Goal: Task Accomplishment & Management: Complete application form

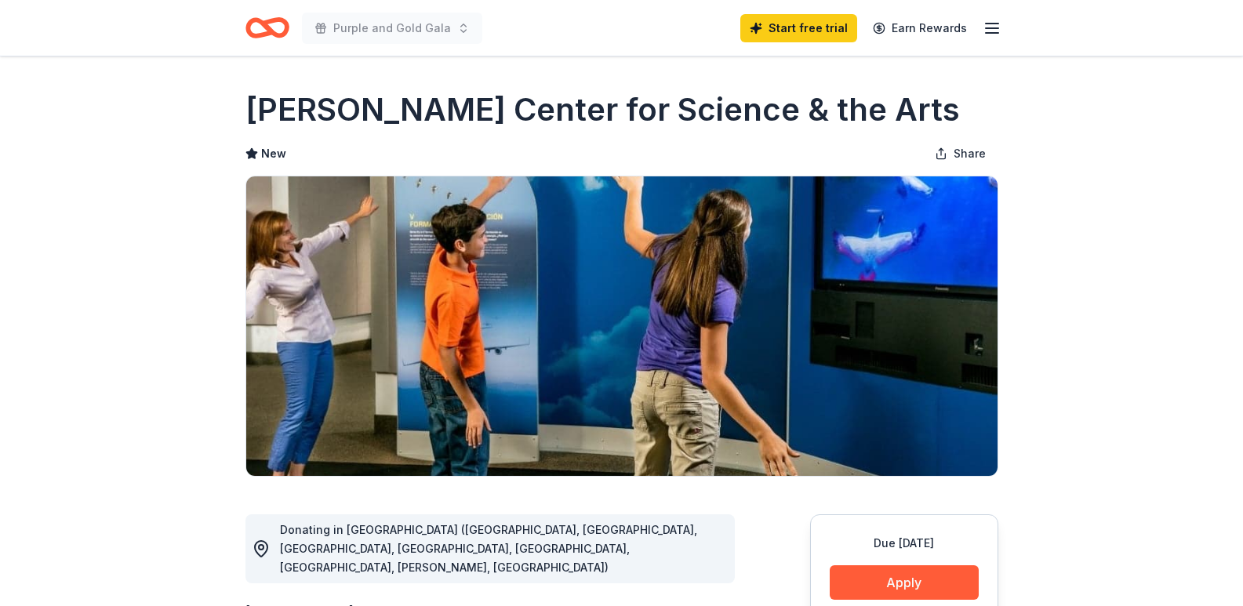
click at [263, 24] on icon "Home" at bounding box center [274, 28] width 24 height 16
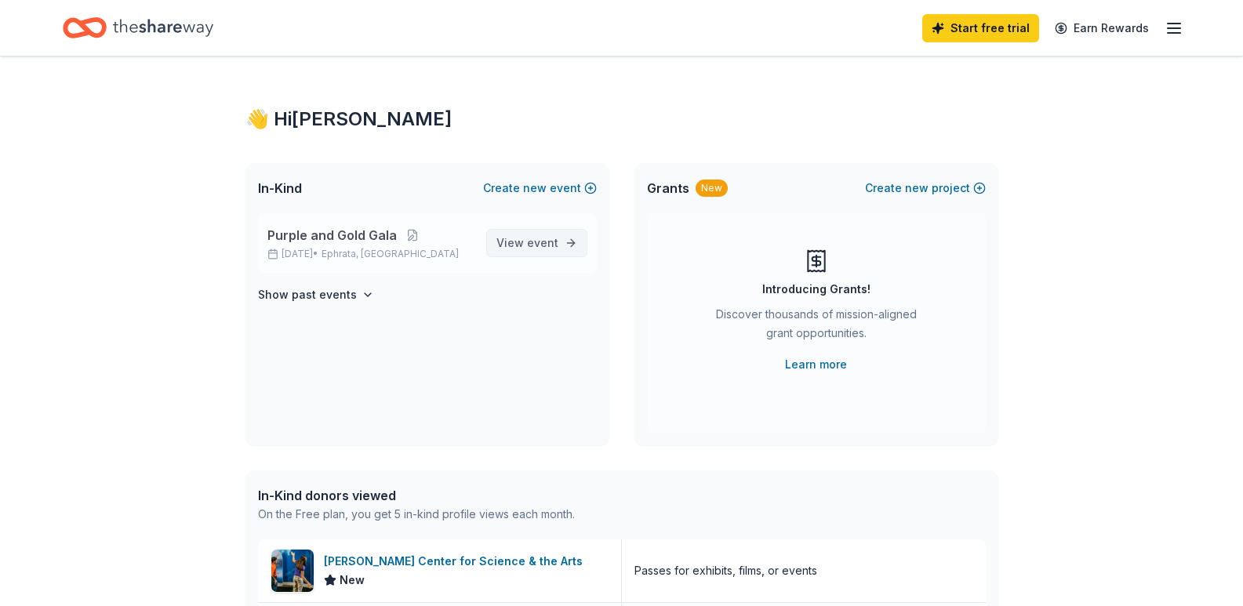
click at [546, 241] on span "event" at bounding box center [542, 242] width 31 height 13
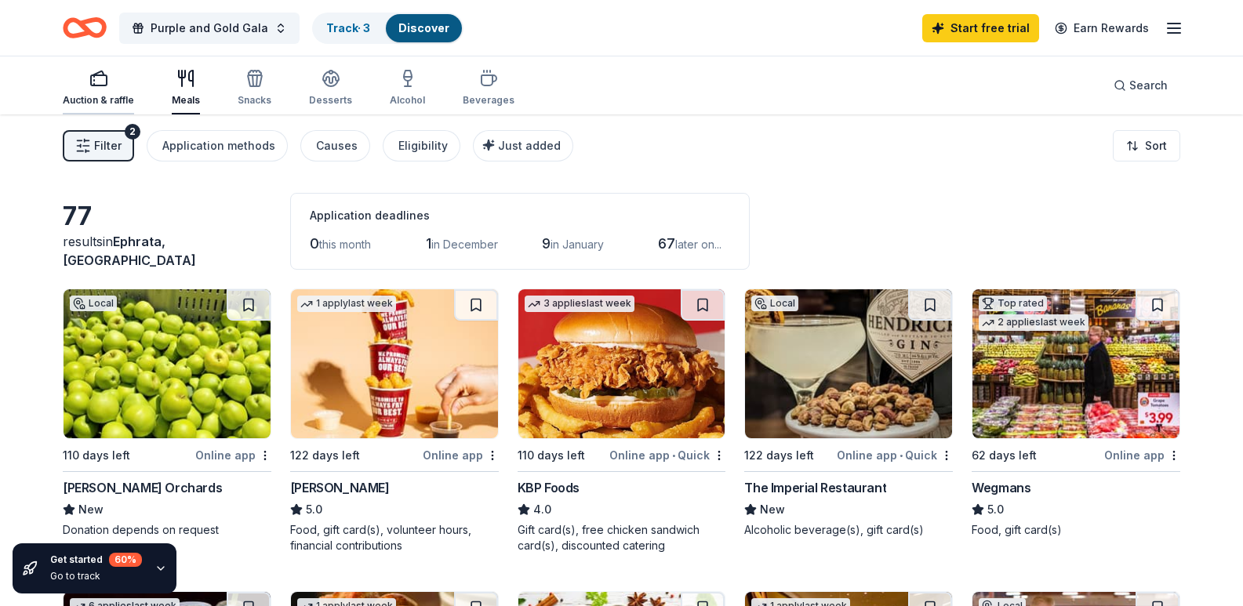
click at [103, 94] on div "Auction & raffle" at bounding box center [98, 100] width 71 height 13
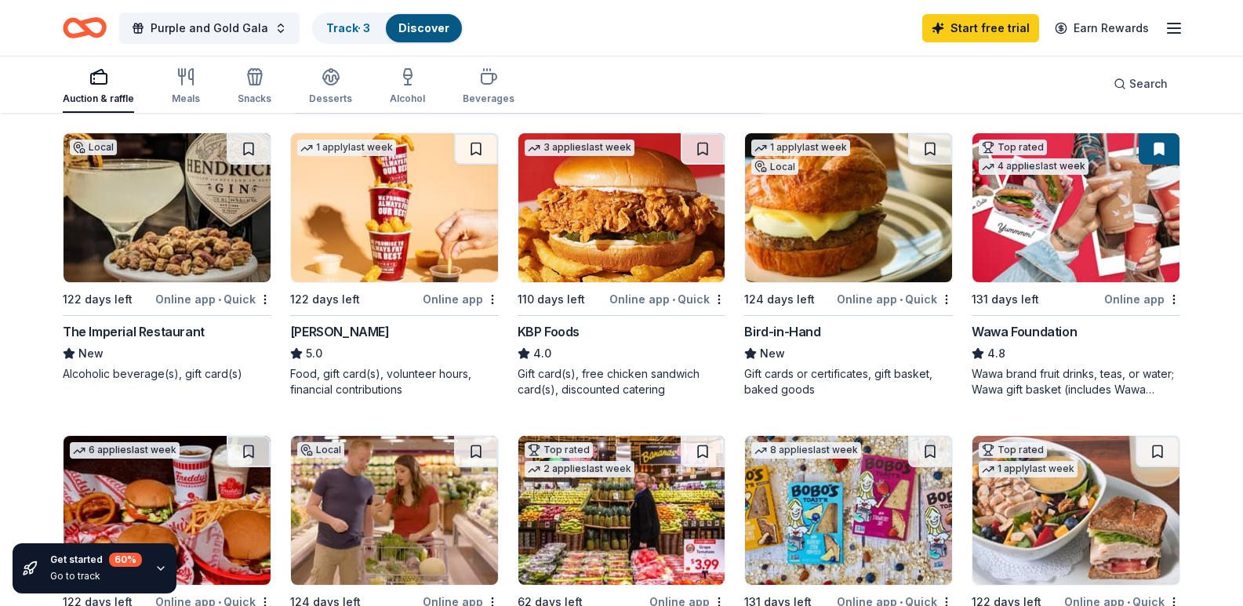
scroll to position [157, 0]
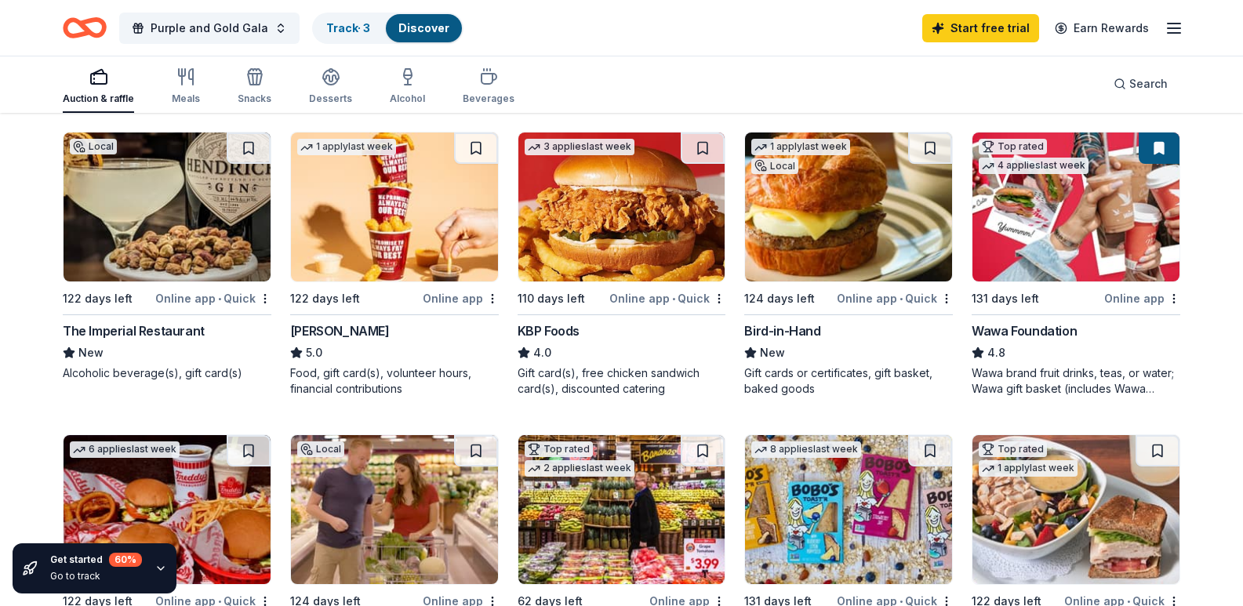
click at [997, 281] on img at bounding box center [1075, 206] width 207 height 149
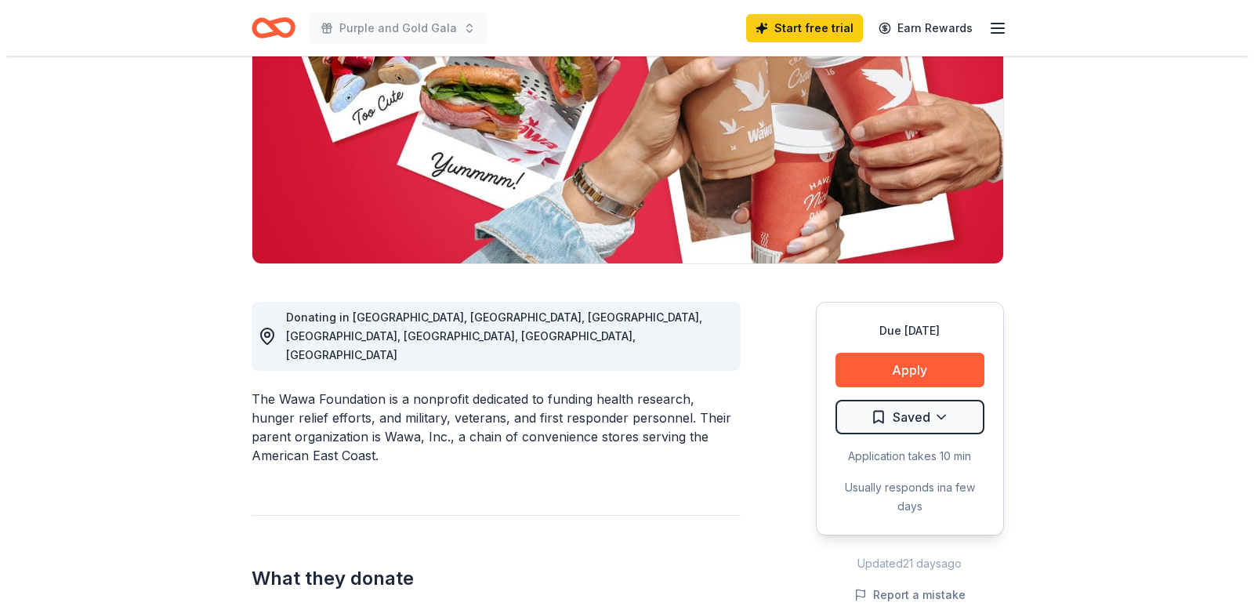
scroll to position [235, 0]
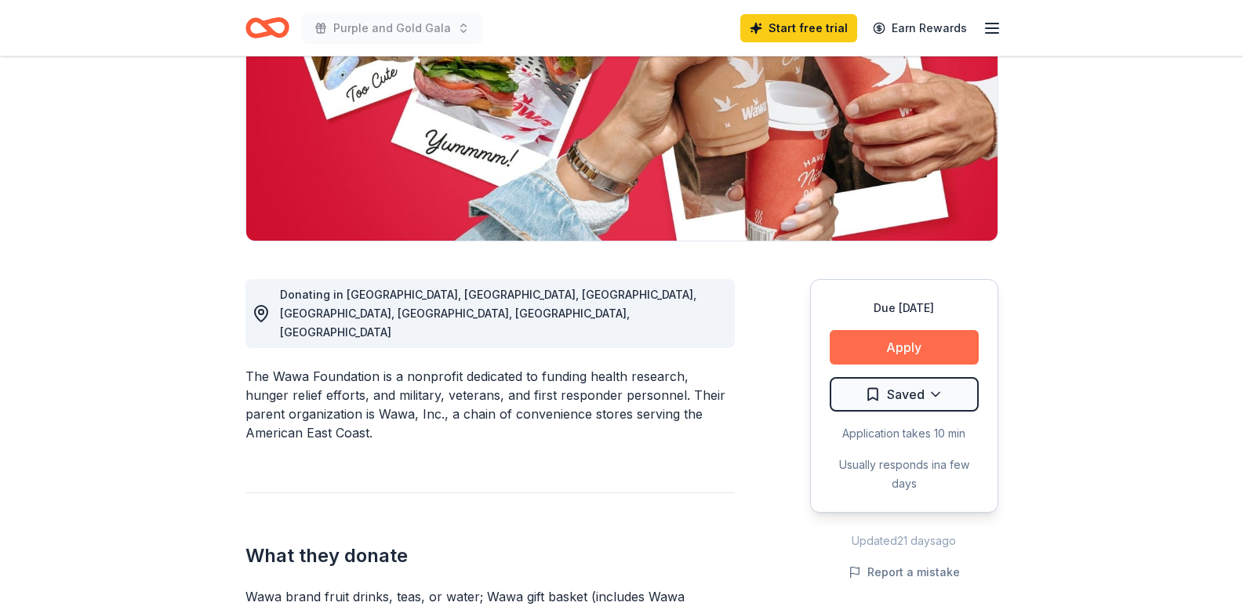
click at [934, 340] on button "Apply" at bounding box center [903, 347] width 149 height 34
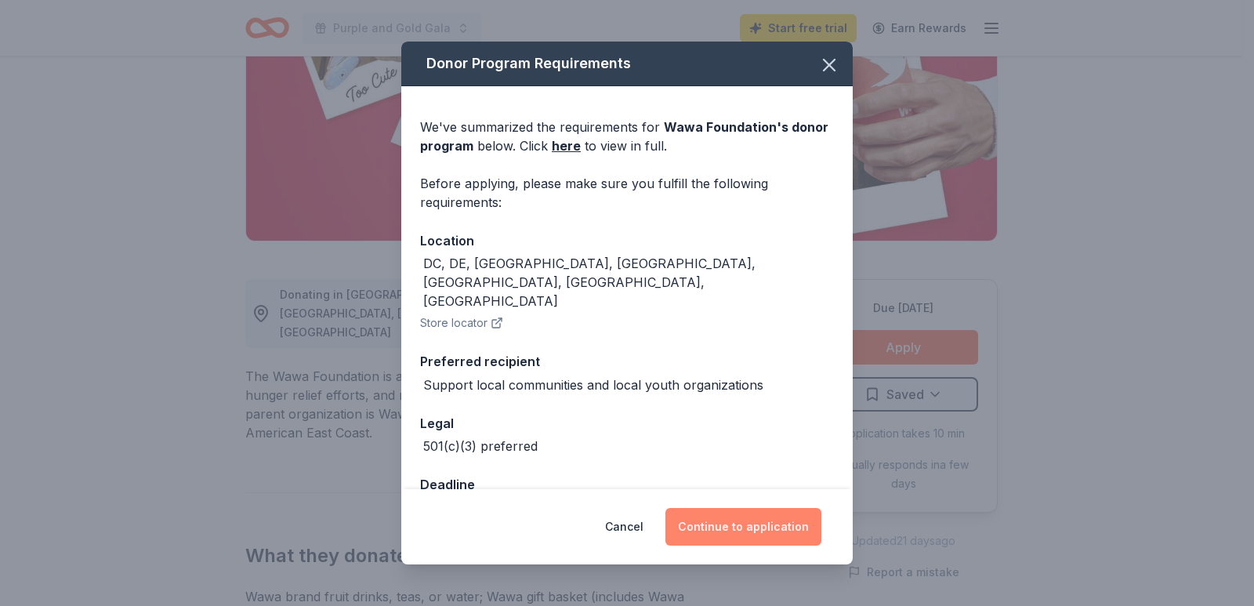
click at [749, 528] on button "Continue to application" at bounding box center [744, 527] width 156 height 38
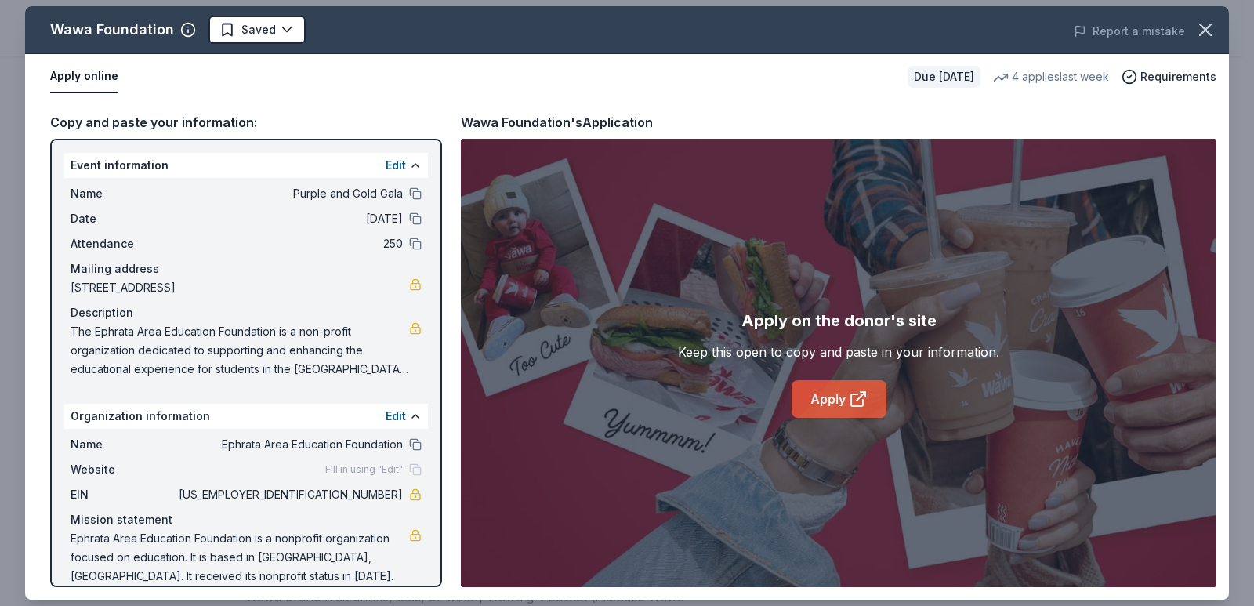
click at [864, 394] on icon at bounding box center [861, 396] width 9 height 9
